Goal: Communication & Community: Share content

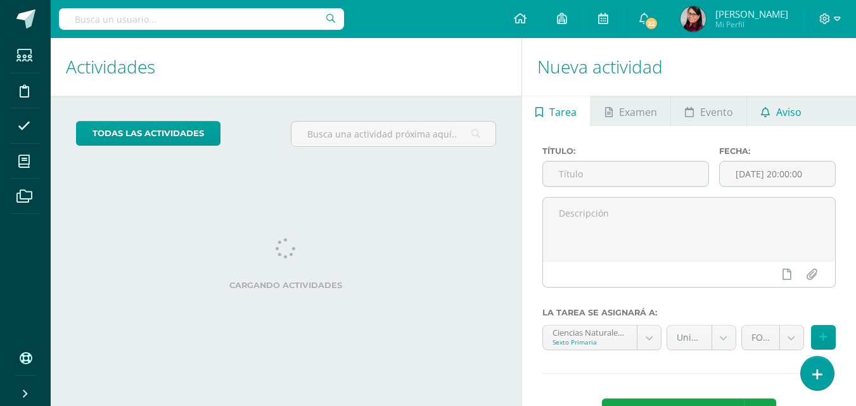
click at [777, 112] on span "Aviso" at bounding box center [789, 112] width 25 height 30
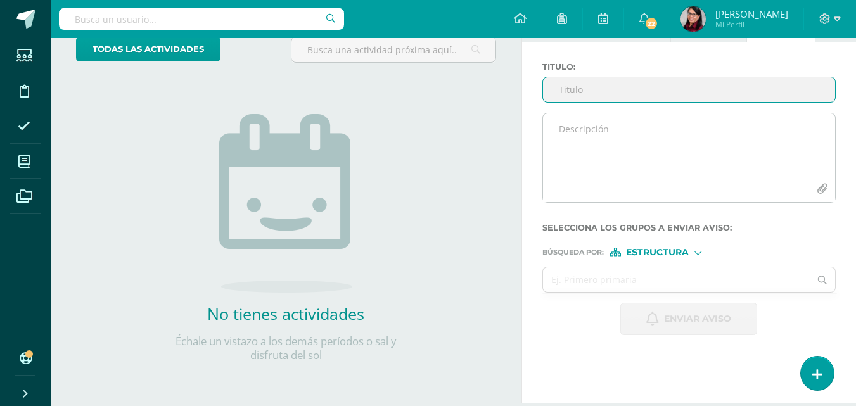
scroll to position [63, 0]
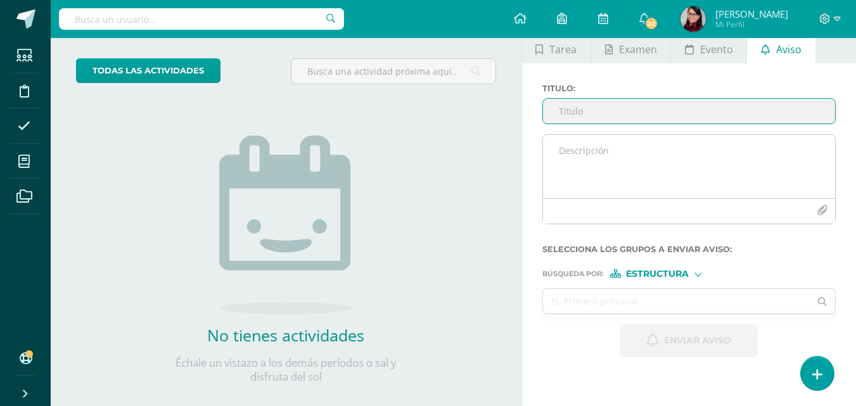
click at [563, 153] on textarea at bounding box center [689, 166] width 292 height 63
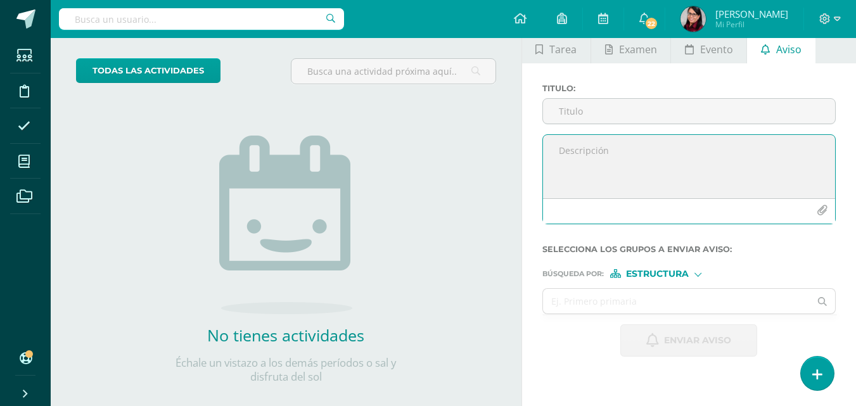
paste textarea "Buenos días, estimados Padres de familia me interesa compartir con ustedes un e…"
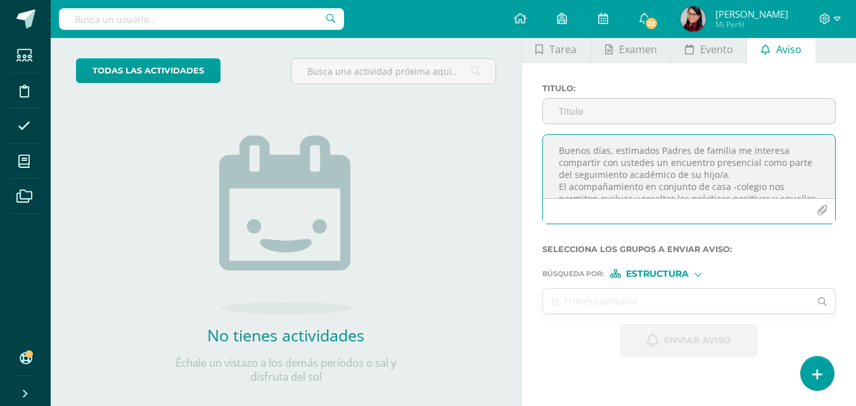
scroll to position [223, 0]
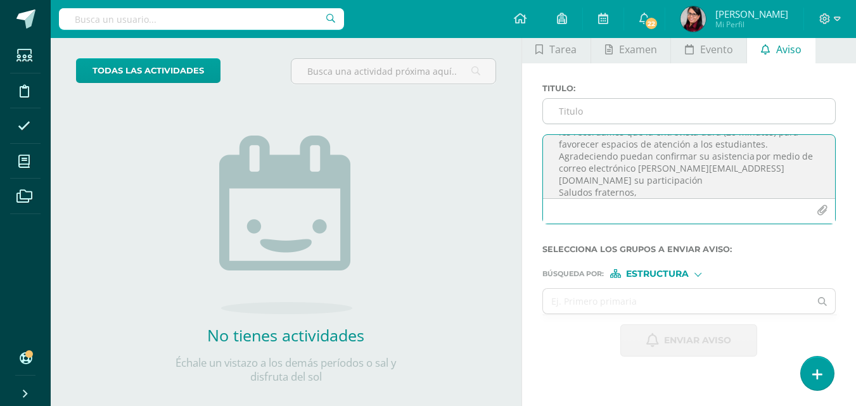
type textarea "Buenos días, estimados Padres de familia me interesa compartir con ustedes un e…"
click at [580, 107] on input "Titulo :" at bounding box center [689, 111] width 292 height 25
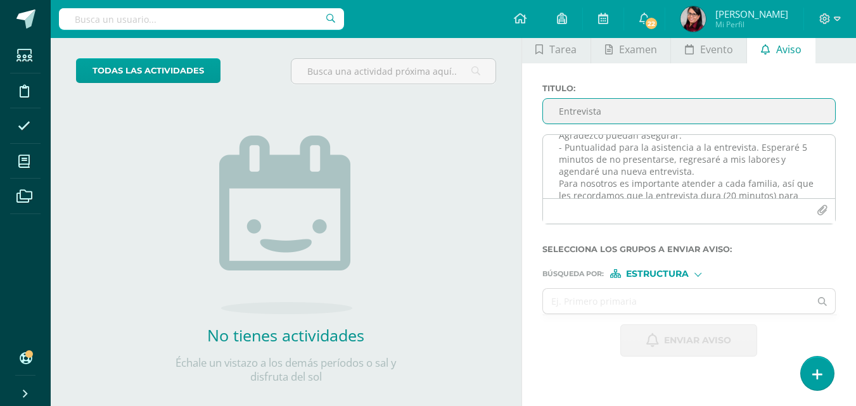
scroll to position [96, 0]
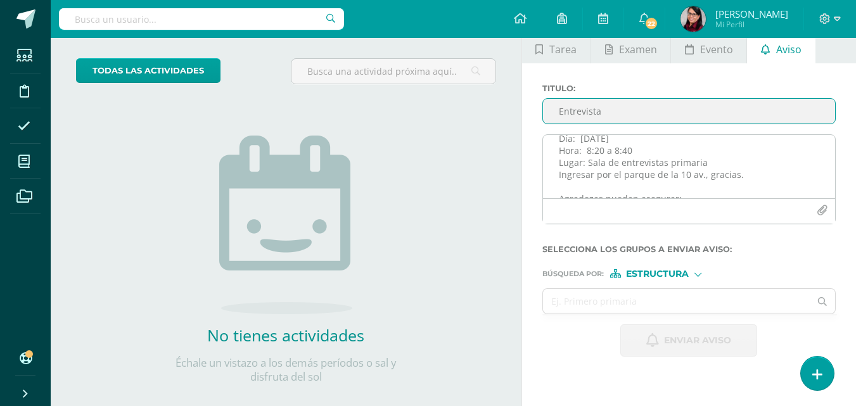
type input "Entrevista"
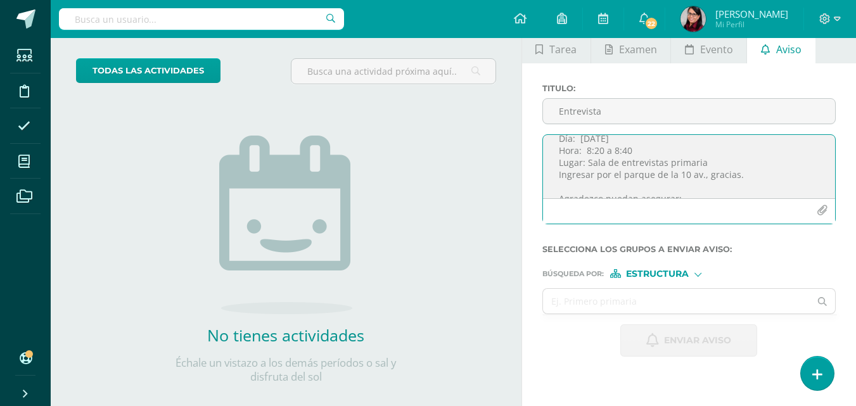
click at [603, 150] on textarea "Buenos días, estimados Padres de familia me interesa compartir con ustedes un e…" at bounding box center [689, 166] width 292 height 63
click at [632, 152] on textarea "Buenos días, estimados Padres de familia me interesa compartir con ustedes un e…" at bounding box center [689, 166] width 292 height 63
click at [630, 152] on textarea "Buenos días, estimados Padres de familia me interesa compartir con ustedes un e…" at bounding box center [689, 166] width 292 height 63
type textarea "Buenos días, estimados Padres de familia me interesa compartir con ustedes un e…"
click at [701, 273] on div at bounding box center [698, 273] width 7 height 7
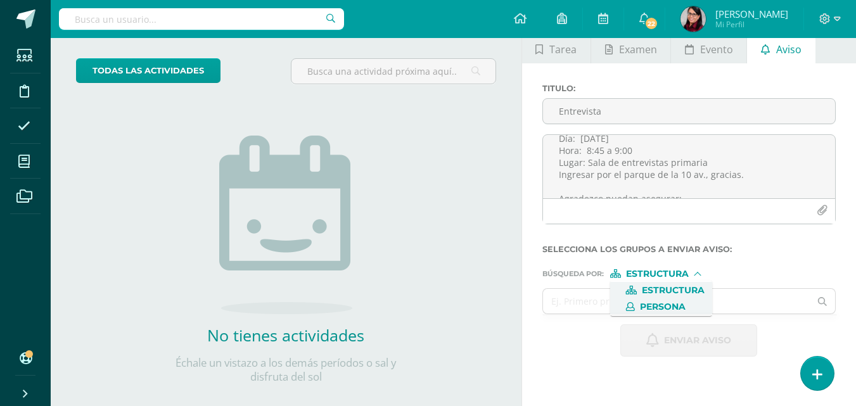
click at [651, 308] on span "Persona" at bounding box center [663, 307] width 46 height 7
click at [557, 304] on input "text" at bounding box center [677, 301] width 268 height 25
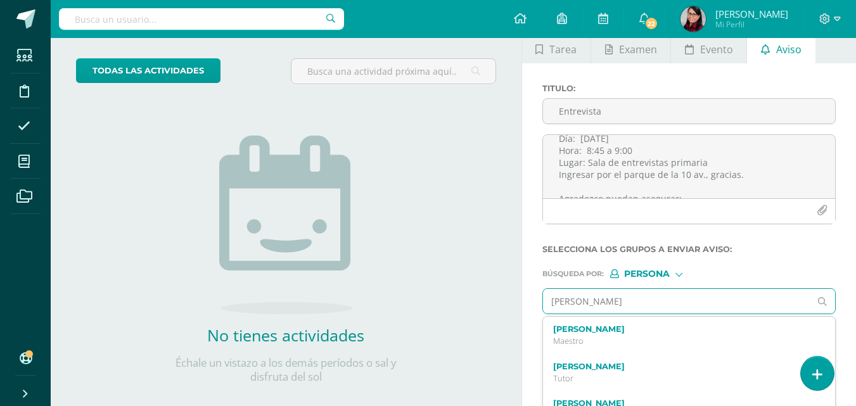
type input "[PERSON_NAME]"
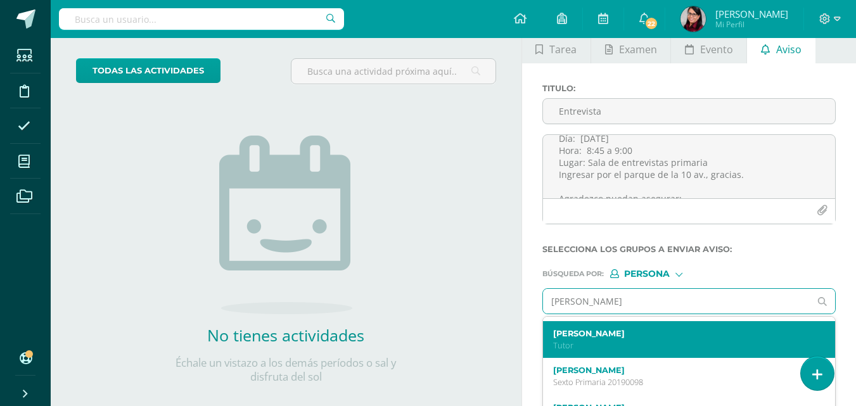
scroll to position [63, 0]
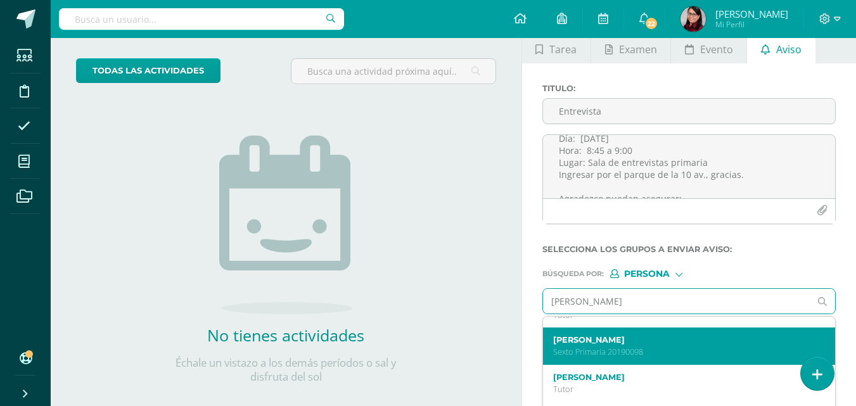
click at [633, 345] on label "[PERSON_NAME]" at bounding box center [683, 340] width 261 height 10
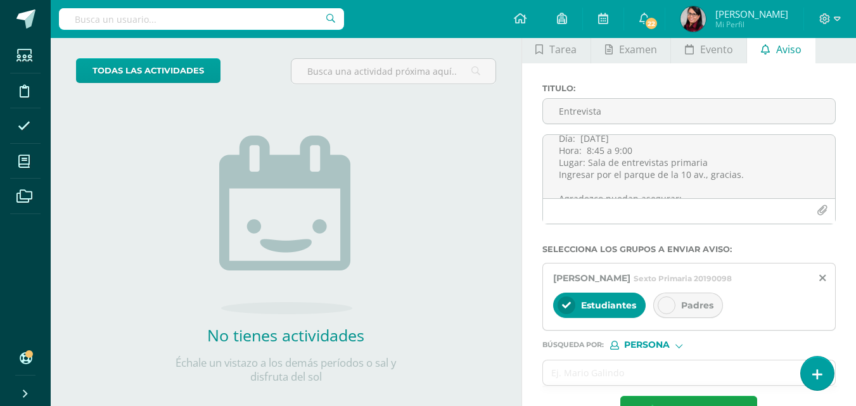
scroll to position [0, 0]
click at [669, 305] on icon at bounding box center [666, 305] width 9 height 9
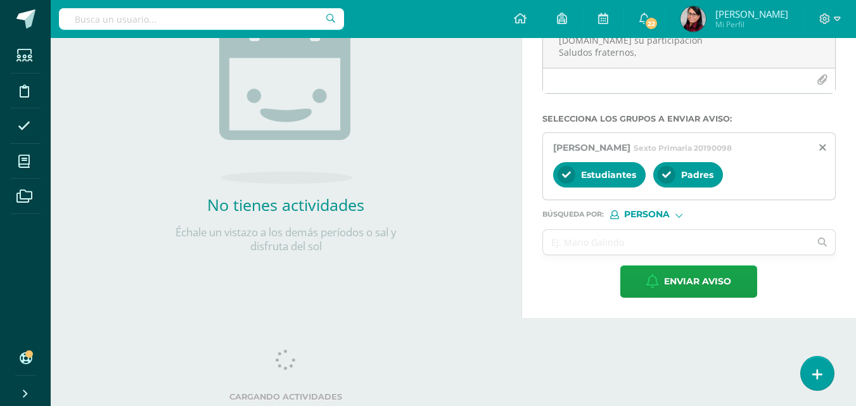
scroll to position [194, 0]
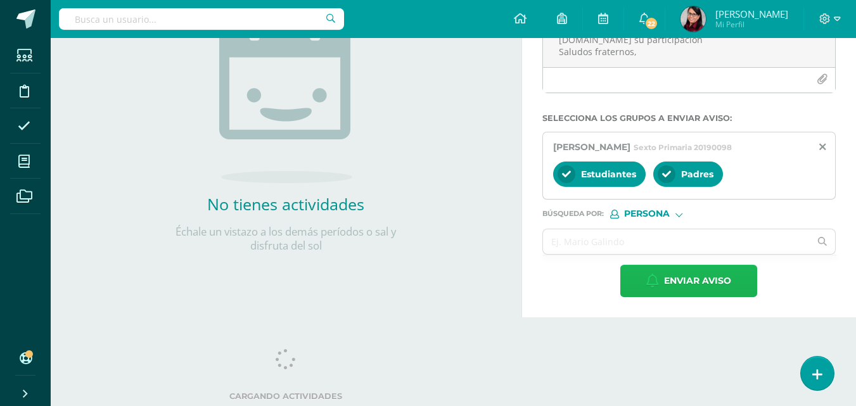
click at [679, 280] on span "Enviar aviso" at bounding box center [697, 281] width 67 height 31
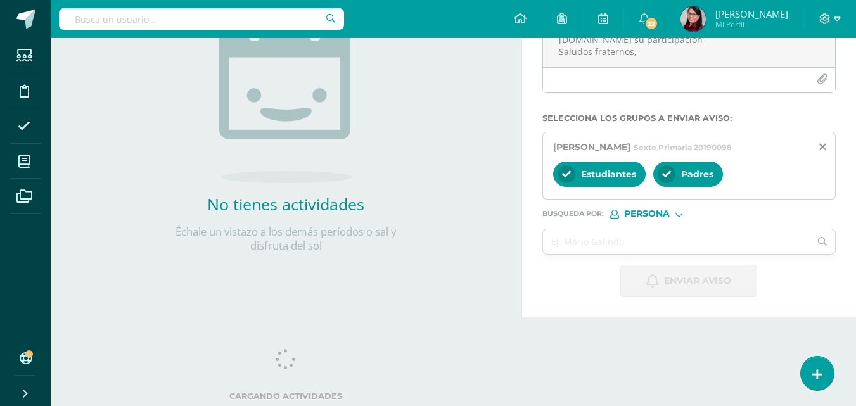
scroll to position [0, 0]
